Goal: Information Seeking & Learning: Get advice/opinions

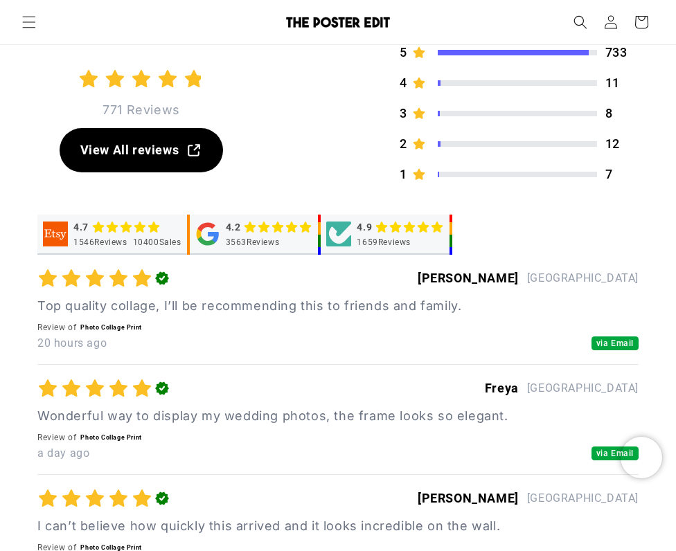
scroll to position [5468, 0]
click at [142, 114] on p "771 Reviews" at bounding box center [141, 110] width 78 height 25
click at [232, 107] on div "4.9 771 Reviews View All reviews Reviews" at bounding box center [141, 95] width 208 height 155
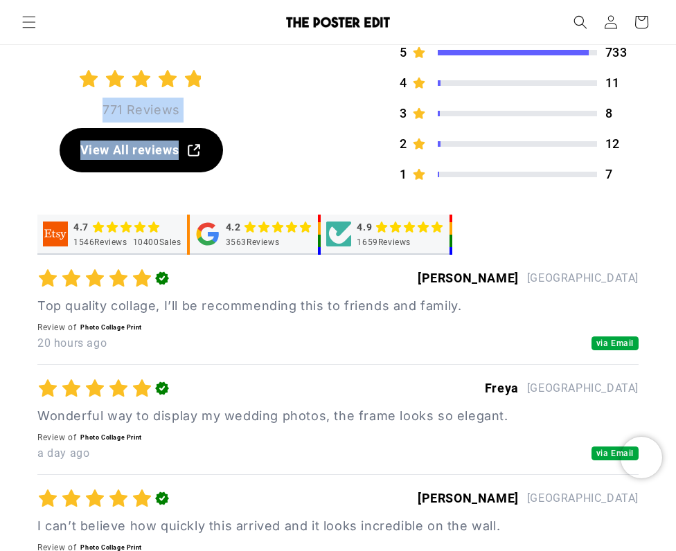
drag, startPoint x: 253, startPoint y: 126, endPoint x: 78, endPoint y: 62, distance: 186.0
click at [78, 61] on div "4.9 771 Reviews View All reviews Reviews Powered by RATED STORES 5 733 4 11 3 8…" at bounding box center [337, 97] width 601 height 173
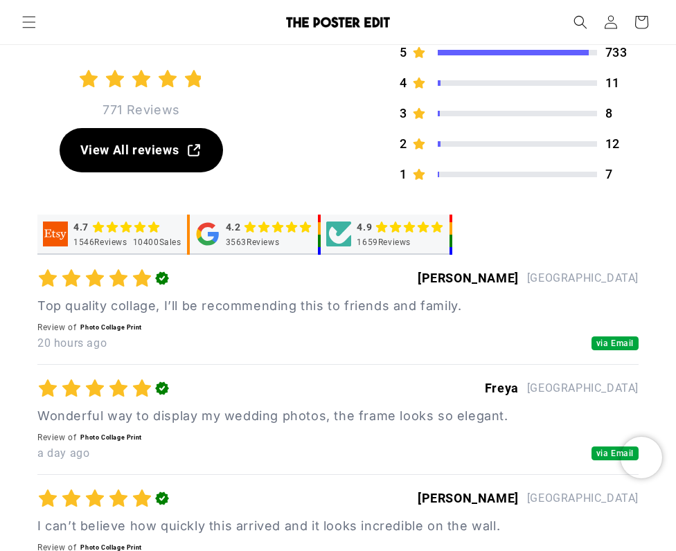
click at [78, 62] on div "4.9 771 Reviews" at bounding box center [141, 70] width 126 height 105
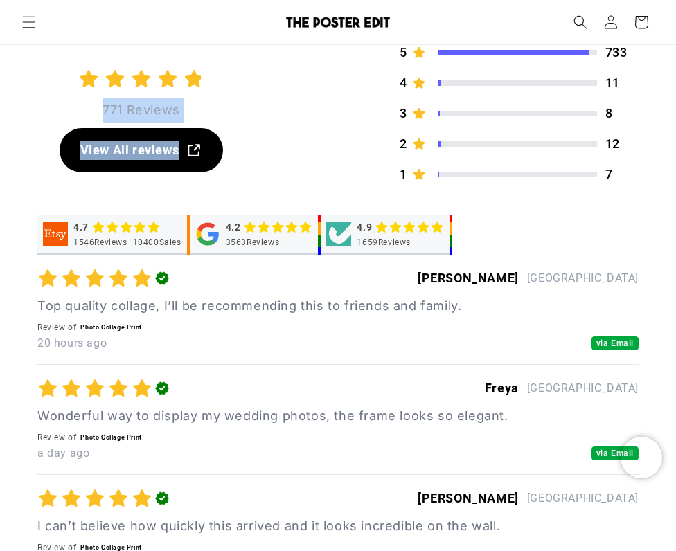
scroll to position [0, 597]
drag, startPoint x: 78, startPoint y: 60, endPoint x: 319, endPoint y: 201, distance: 278.4
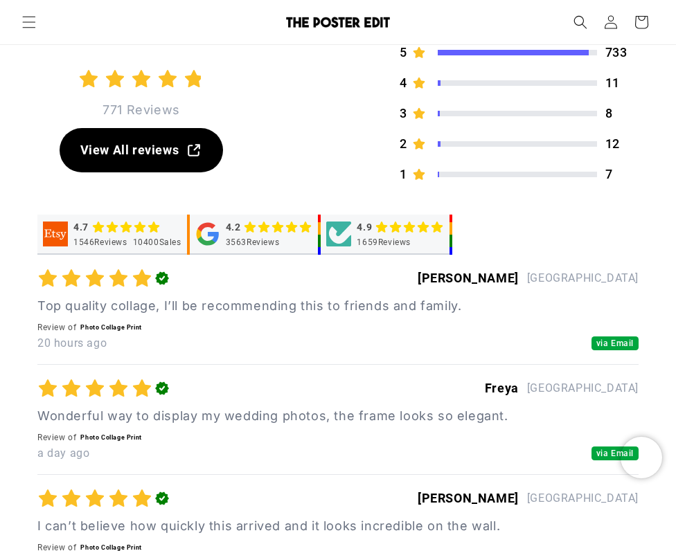
scroll to position [0, 0]
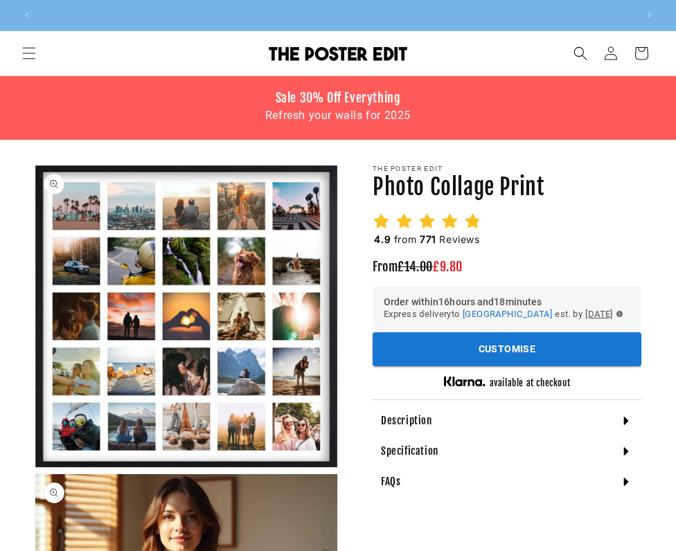
scroll to position [0, 597]
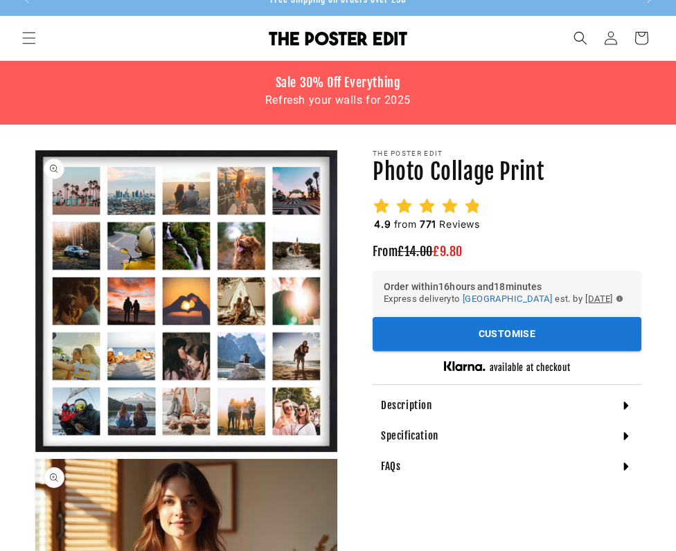
click at [433, 207] on icon at bounding box center [426, 205] width 17 height 17
